Goal: Check status: Check status

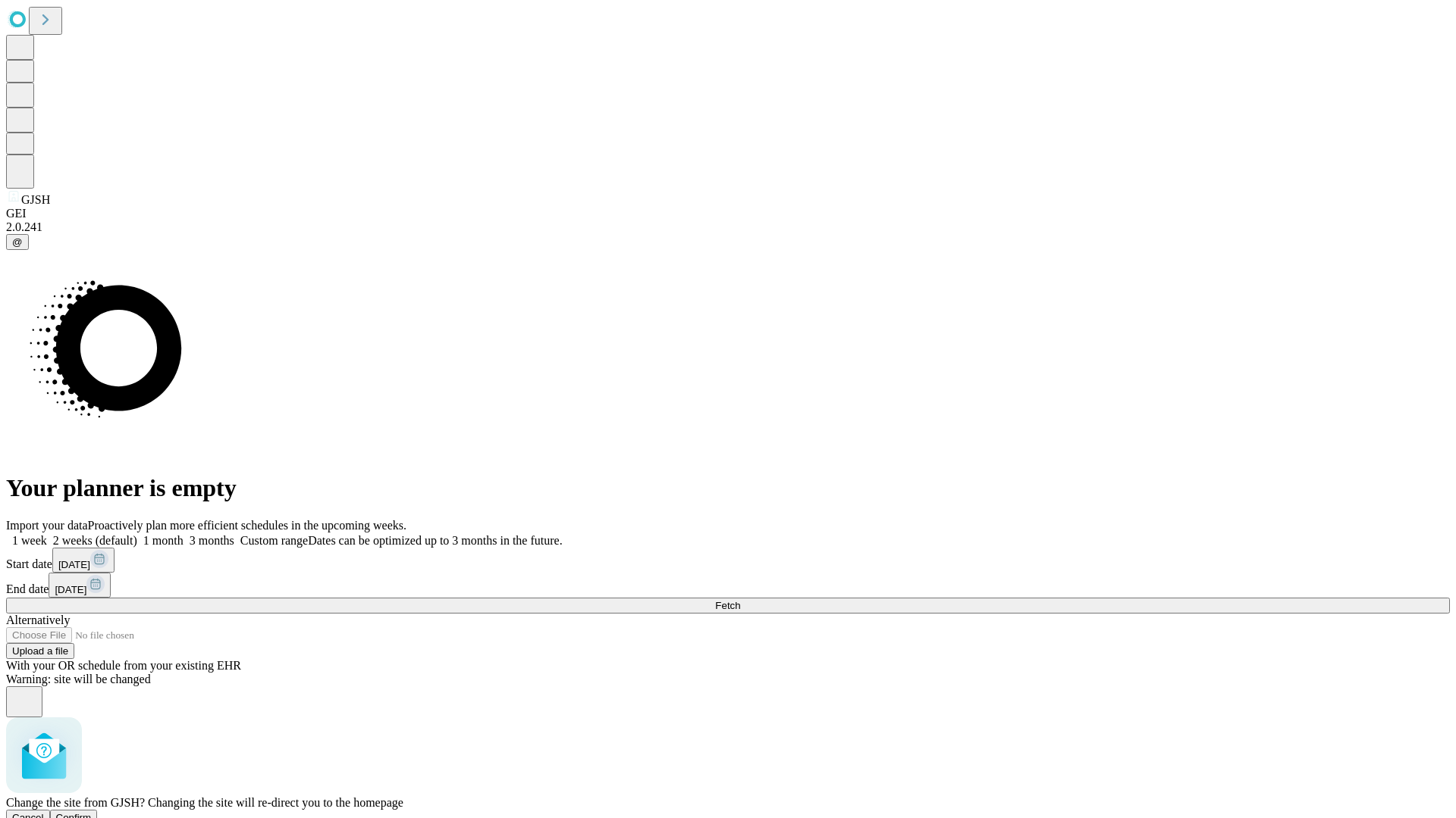
click at [92, 813] on span "Confirm" at bounding box center [74, 818] width 35 height 12
click at [47, 534] on label "1 week" at bounding box center [26, 540] width 41 height 13
click at [740, 600] on span "Fetch" at bounding box center [728, 606] width 25 height 12
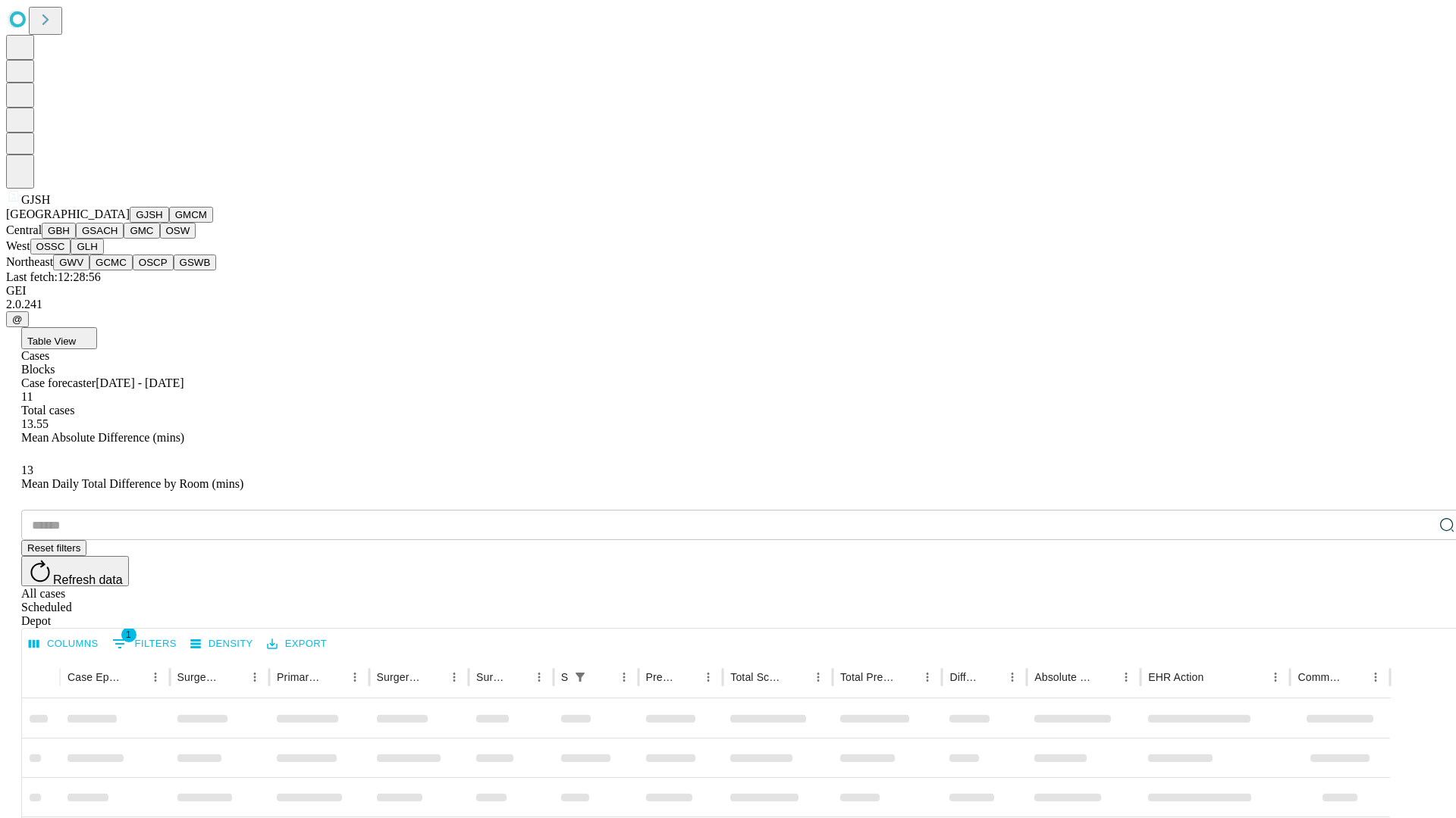
click at [169, 222] on button "GMCM" at bounding box center [191, 215] width 44 height 16
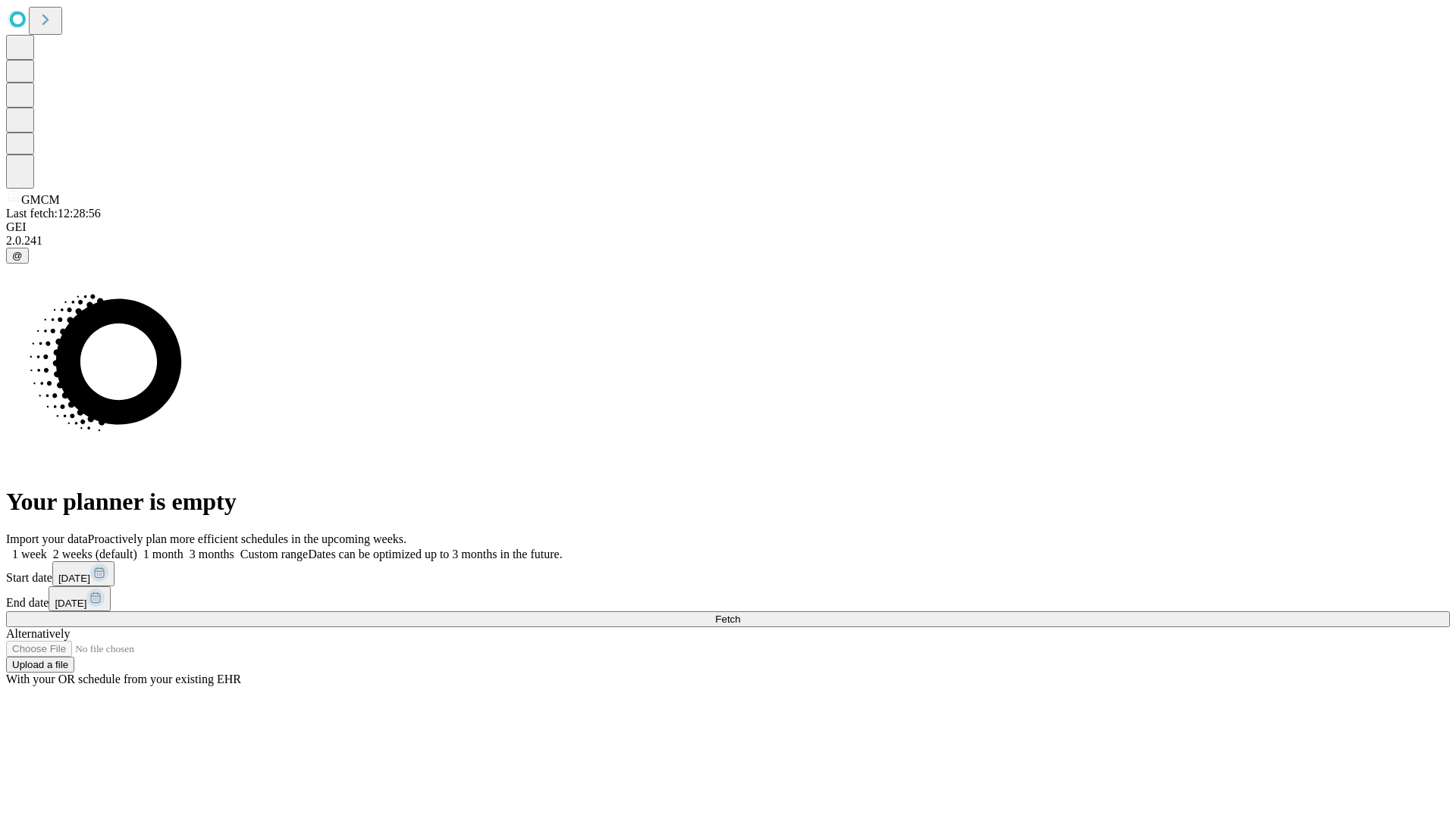
click at [47, 548] on label "1 week" at bounding box center [26, 554] width 41 height 13
click at [740, 614] on span "Fetch" at bounding box center [728, 619] width 25 height 12
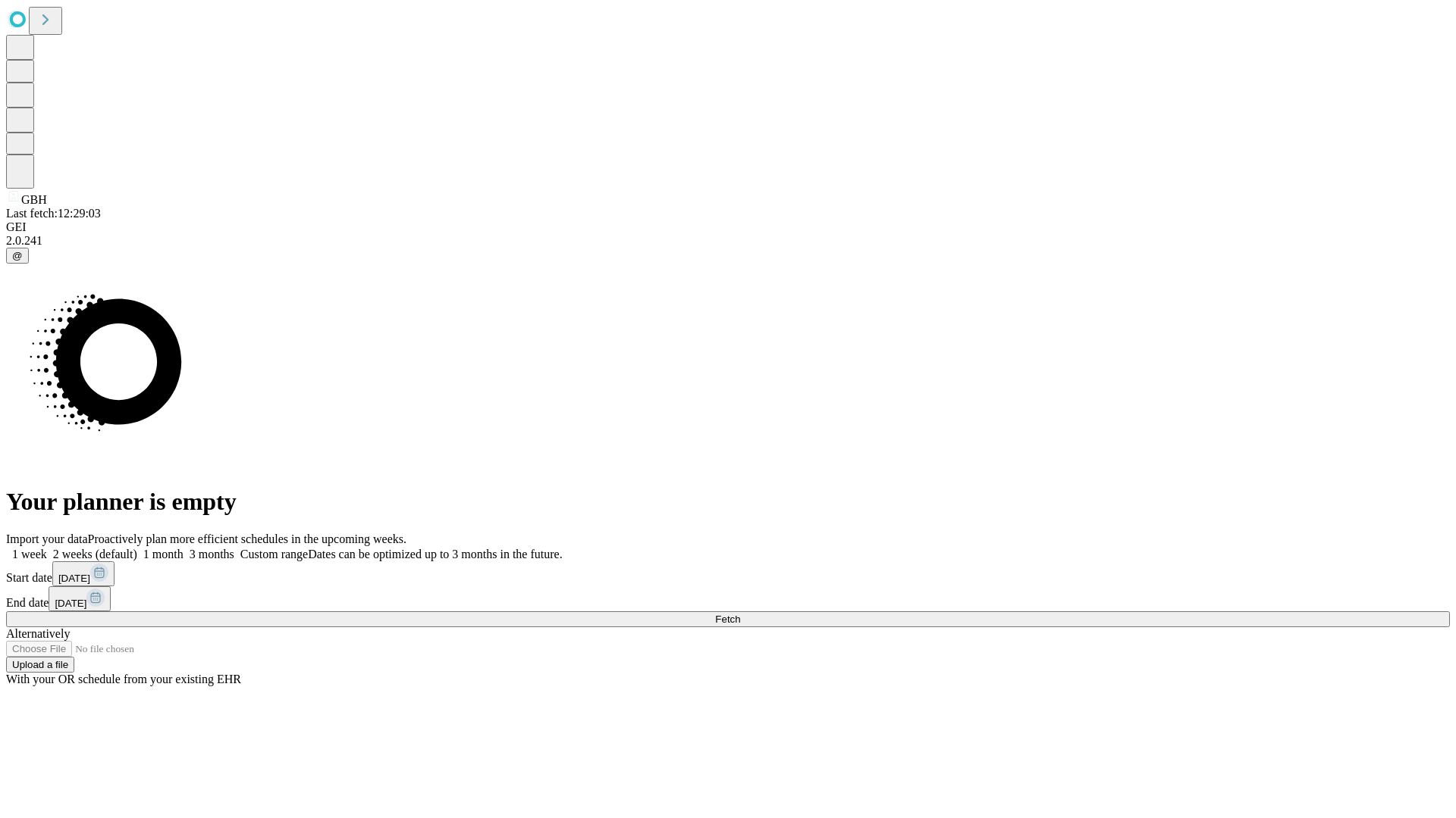
click at [47, 548] on label "1 week" at bounding box center [26, 554] width 41 height 13
click at [740, 614] on span "Fetch" at bounding box center [728, 619] width 25 height 12
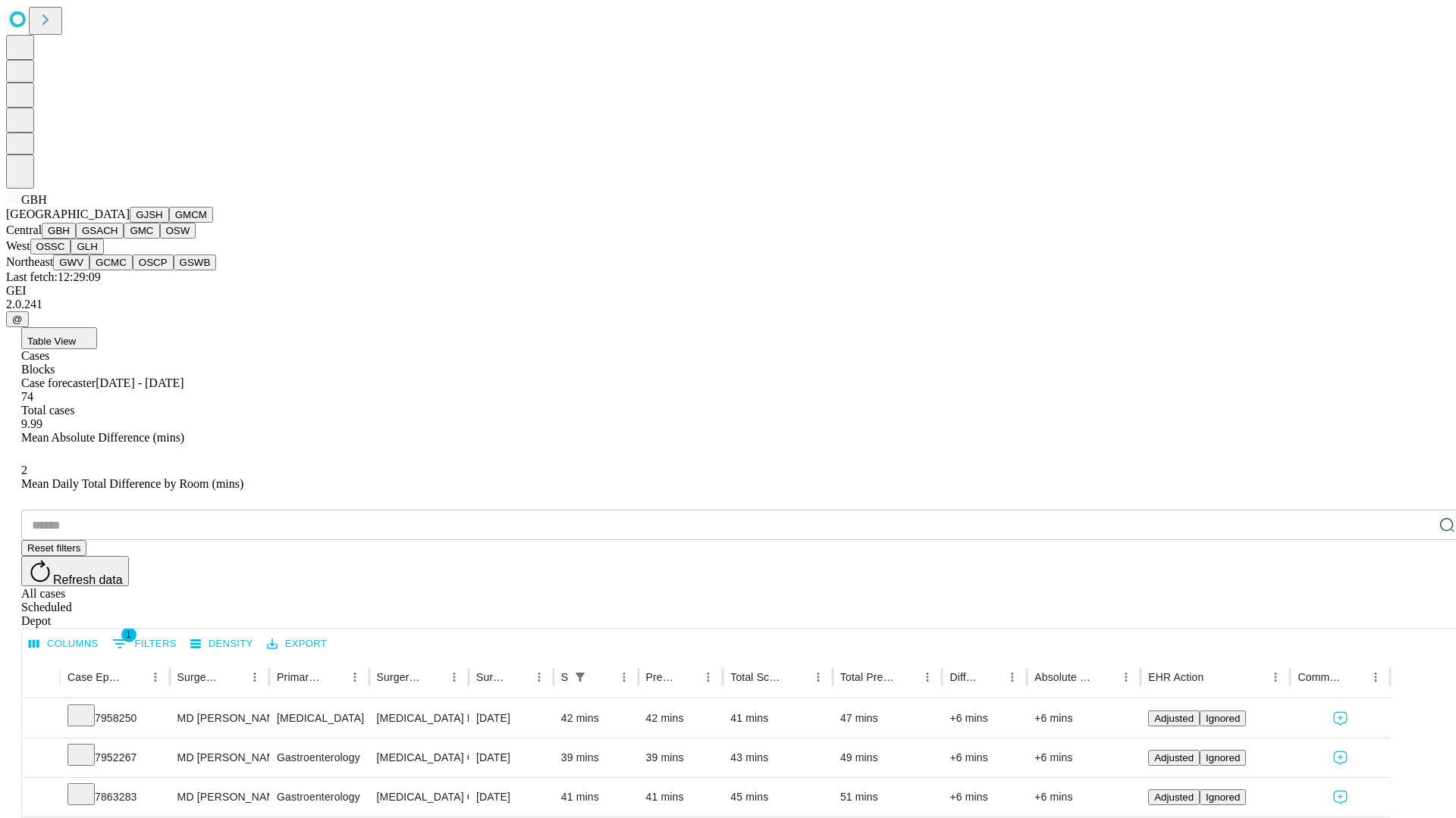
click at [118, 239] on button "GSACH" at bounding box center [99, 230] width 48 height 16
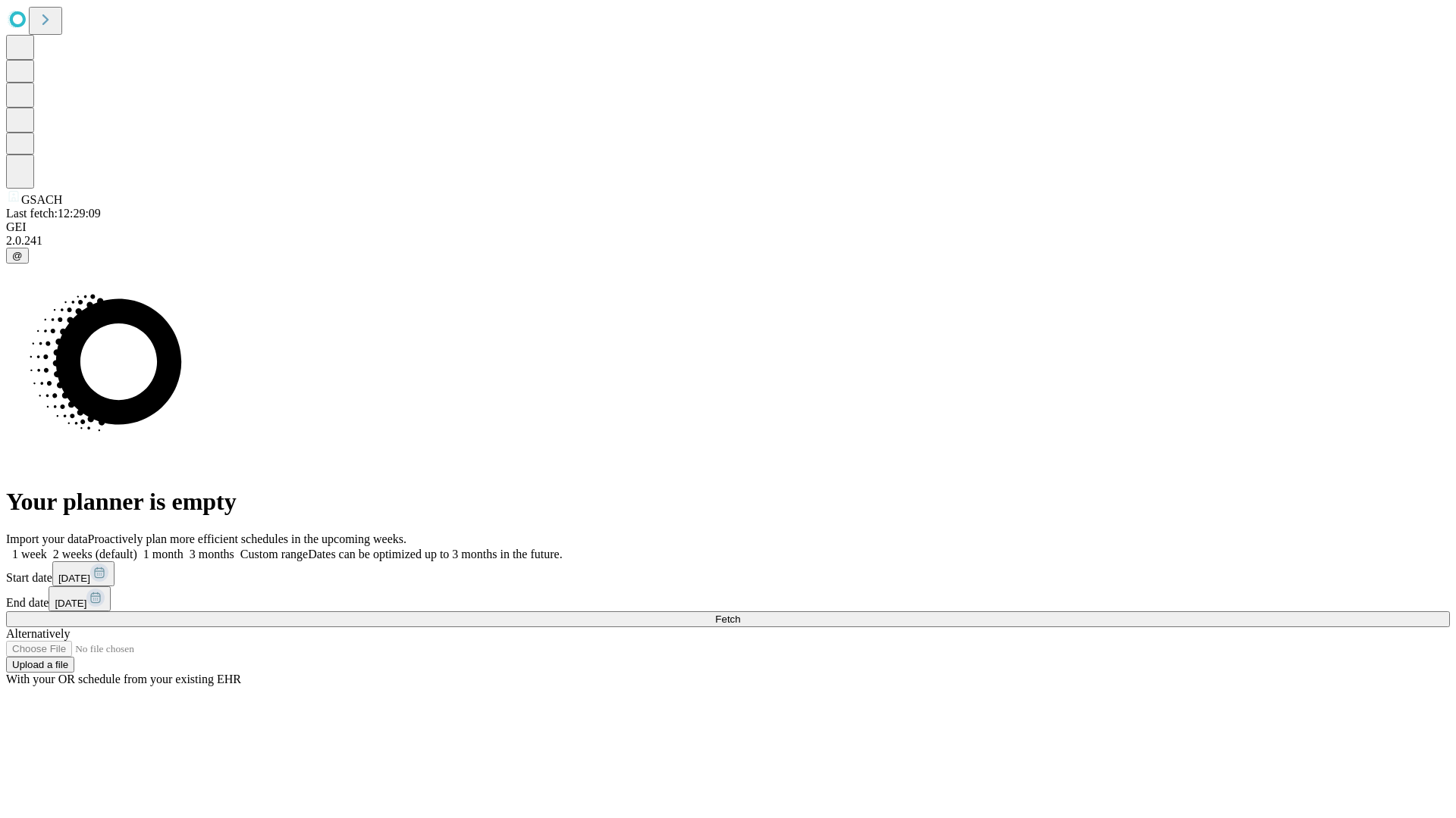
click at [47, 548] on label "1 week" at bounding box center [26, 554] width 41 height 13
click at [740, 614] on span "Fetch" at bounding box center [728, 619] width 25 height 12
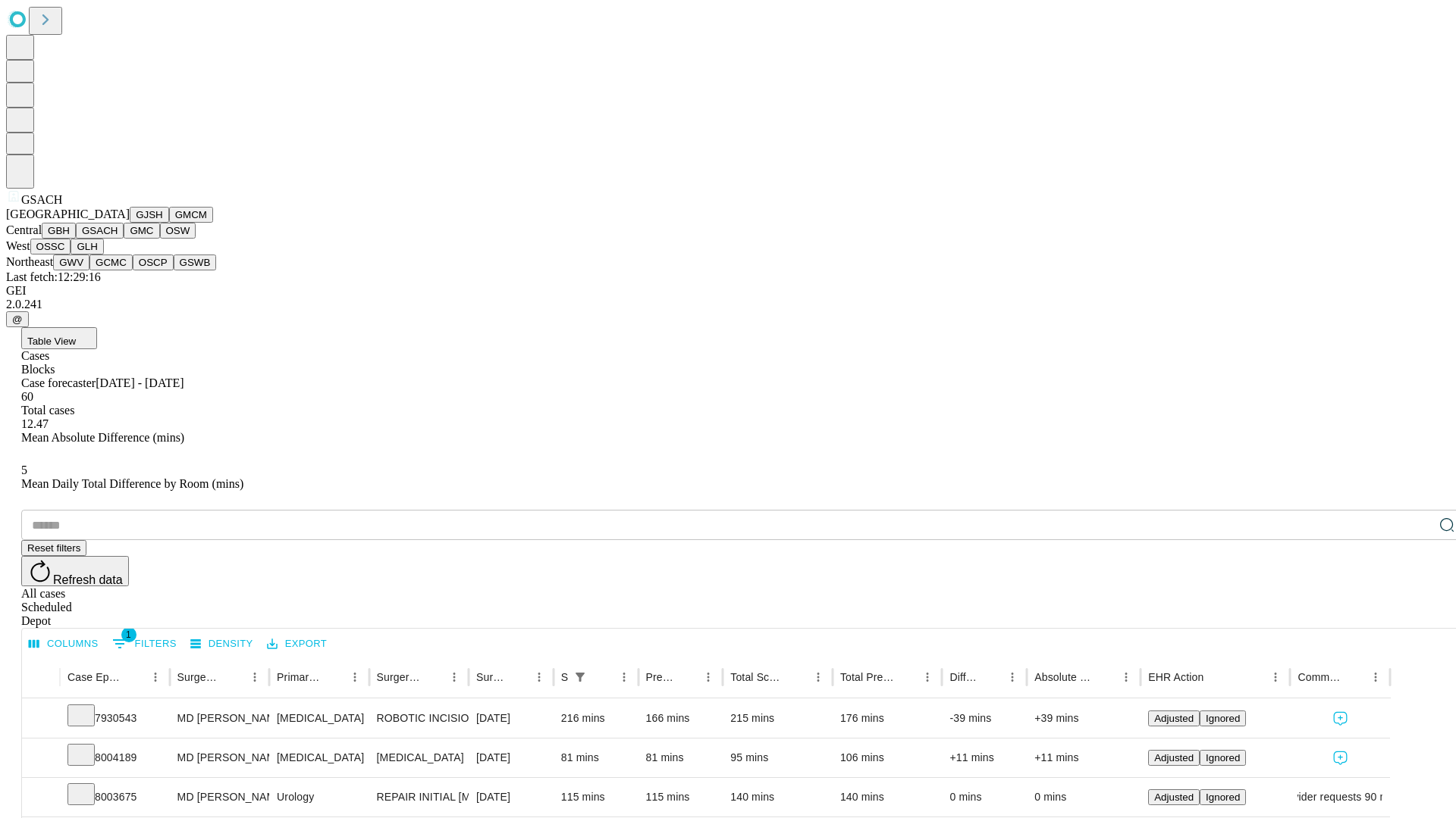
click at [124, 239] on button "GMC" at bounding box center [142, 230] width 35 height 16
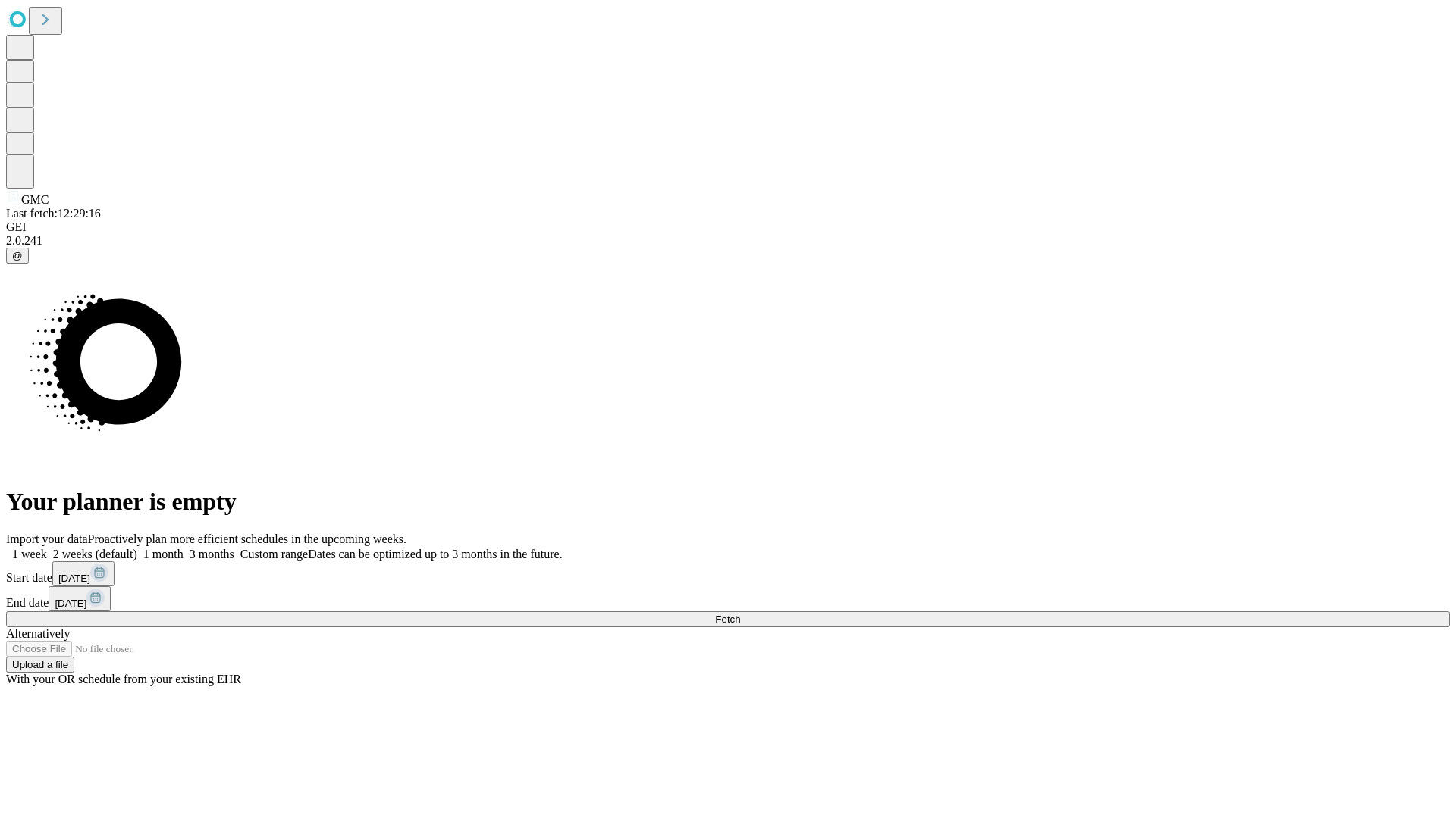
click at [740, 614] on span "Fetch" at bounding box center [728, 619] width 25 height 12
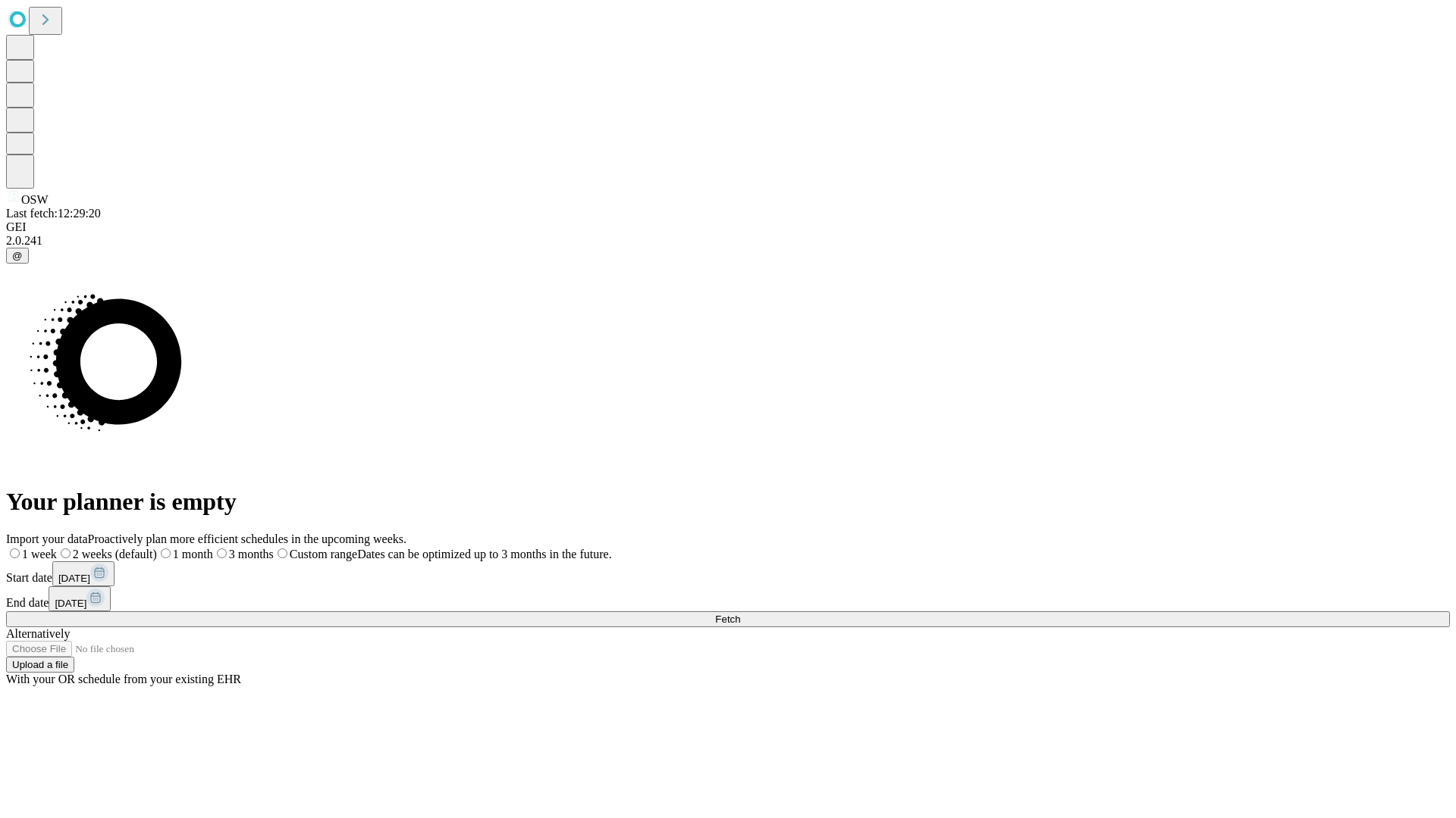
click at [57, 548] on label "1 week" at bounding box center [32, 554] width 51 height 13
click at [740, 614] on span "Fetch" at bounding box center [728, 619] width 25 height 12
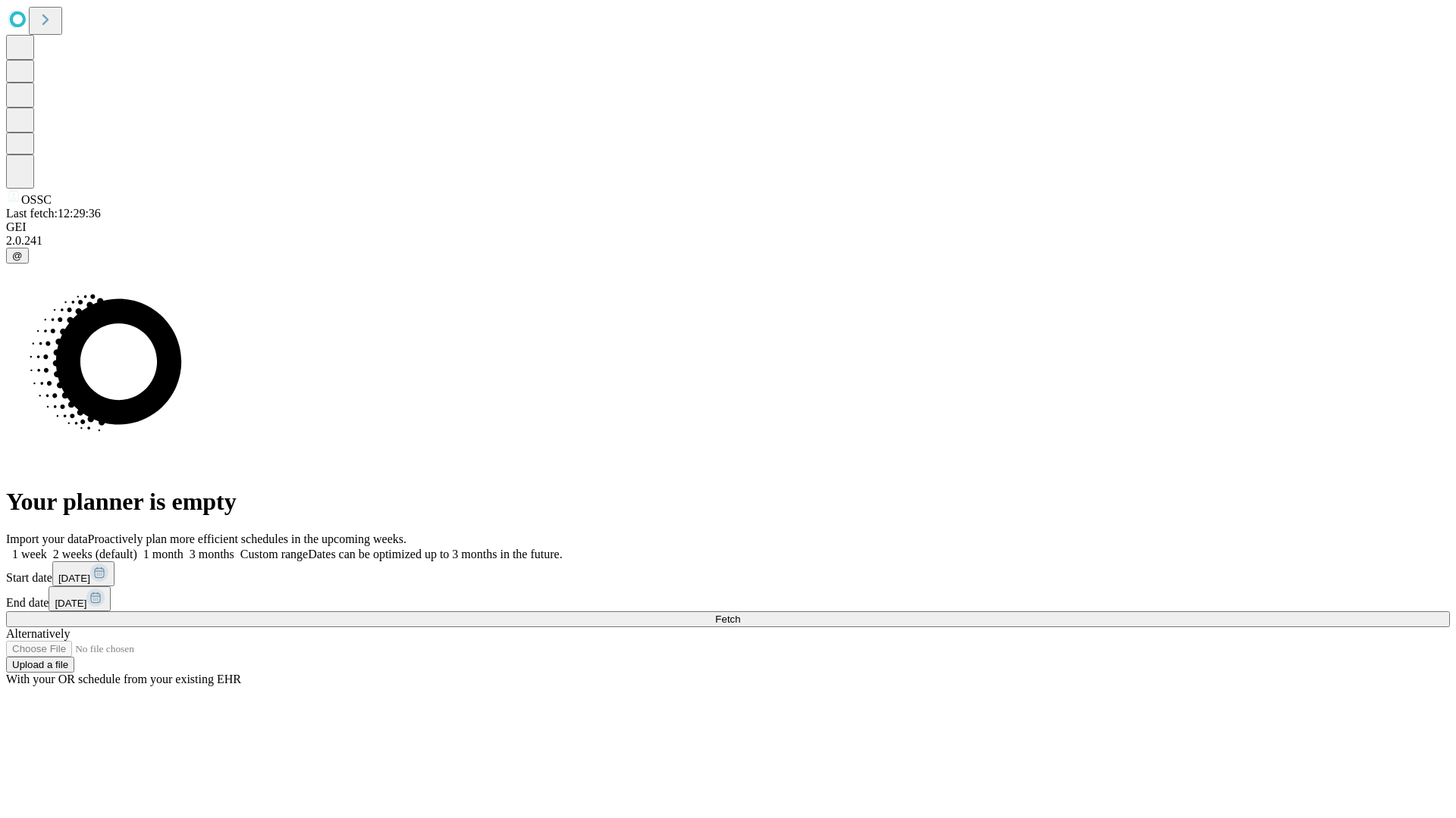
click at [47, 548] on label "1 week" at bounding box center [26, 554] width 41 height 13
click at [740, 614] on span "Fetch" at bounding box center [728, 619] width 25 height 12
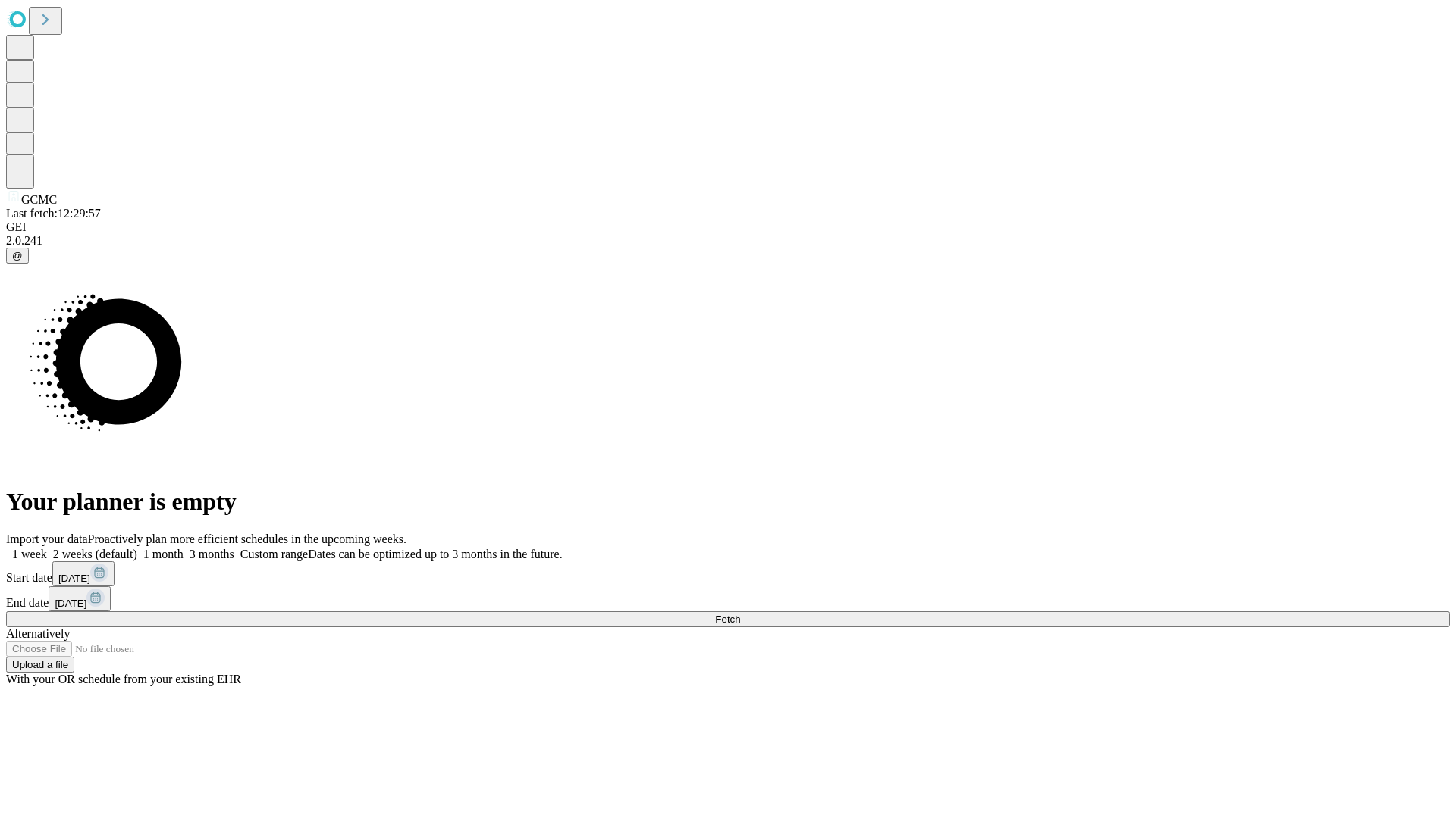
click at [47, 548] on label "1 week" at bounding box center [26, 554] width 41 height 13
click at [740, 614] on span "Fetch" at bounding box center [728, 619] width 25 height 12
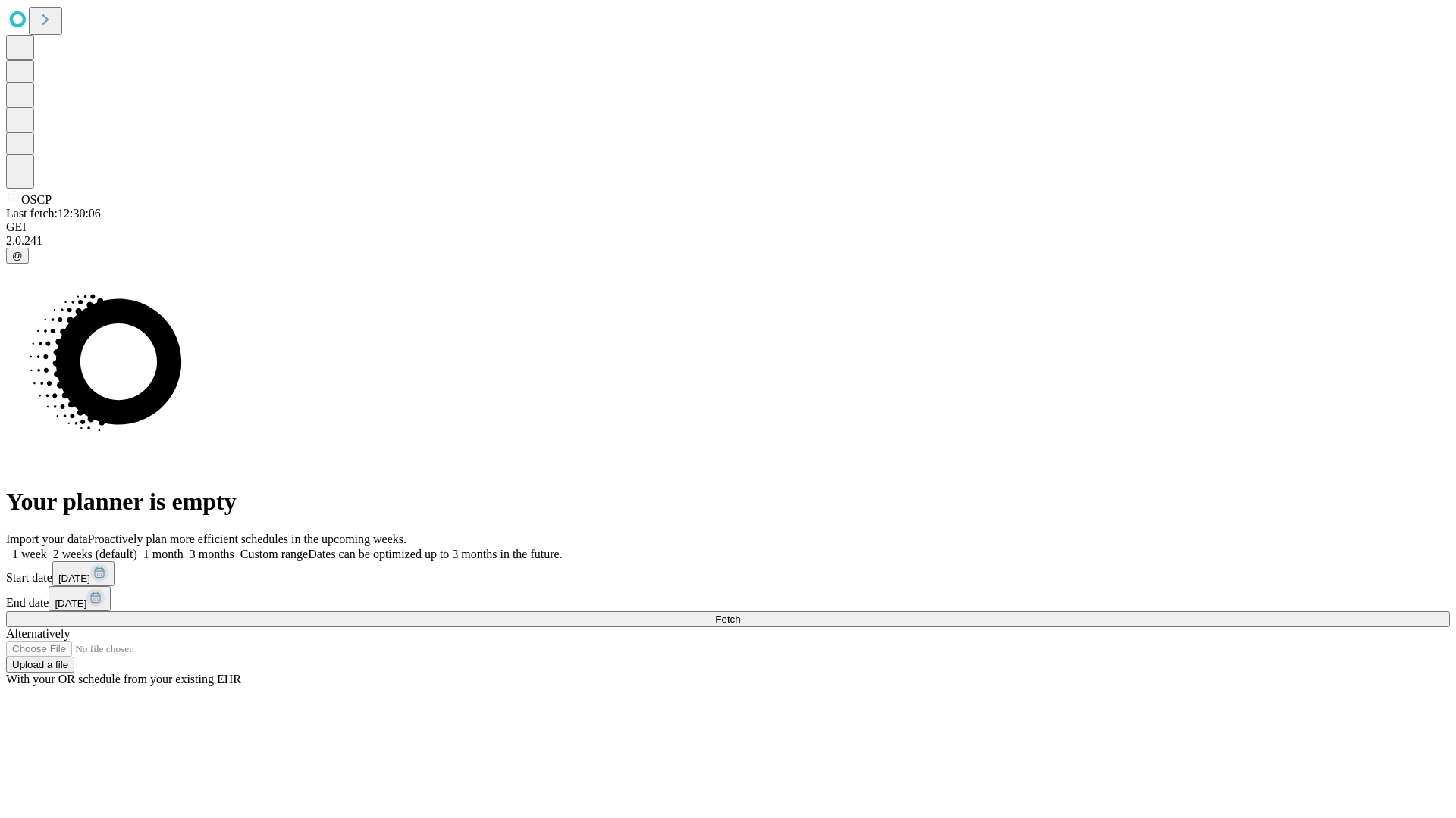
click at [47, 548] on label "1 week" at bounding box center [26, 554] width 41 height 13
click at [740, 614] on span "Fetch" at bounding box center [728, 619] width 25 height 12
